Goal: Find specific page/section

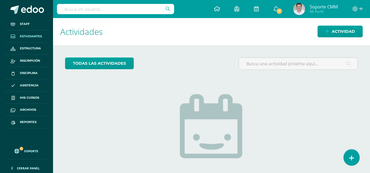
click at [26, 34] on span "Estudiantes" at bounding box center [31, 36] width 22 height 5
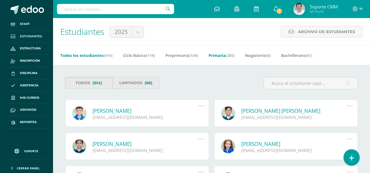
click at [224, 55] on link "Primaria (285)" at bounding box center [221, 56] width 26 height 10
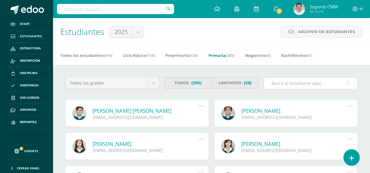
click at [294, 85] on input "text" at bounding box center [311, 83] width 94 height 12
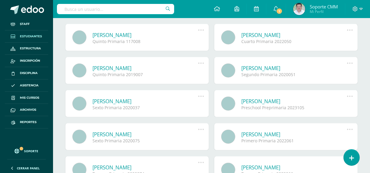
scroll to position [575, 0]
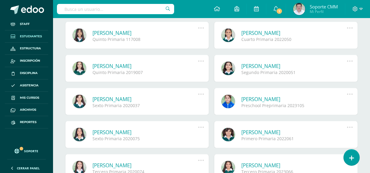
type input "ovalle"
click at [28, 150] on span "Soporte" at bounding box center [31, 151] width 14 height 4
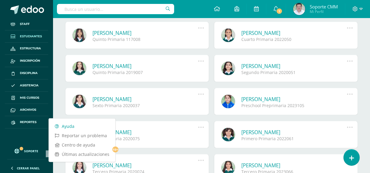
click at [65, 124] on link "Ayuda" at bounding box center [82, 126] width 67 height 9
